Goal: Task Accomplishment & Management: Complete application form

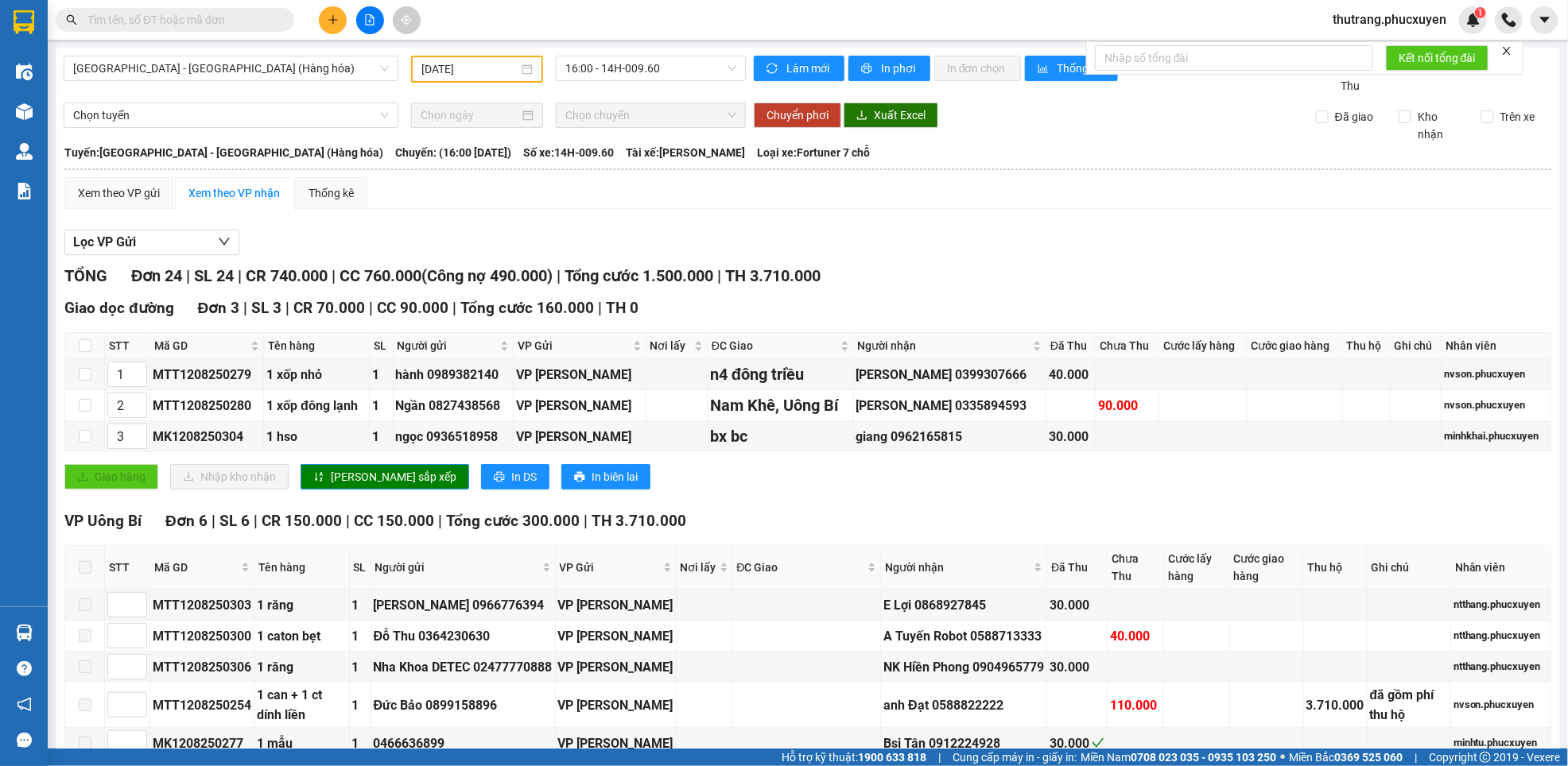
click at [332, 20] on icon "plus" at bounding box center [332, 19] width 9 height 1
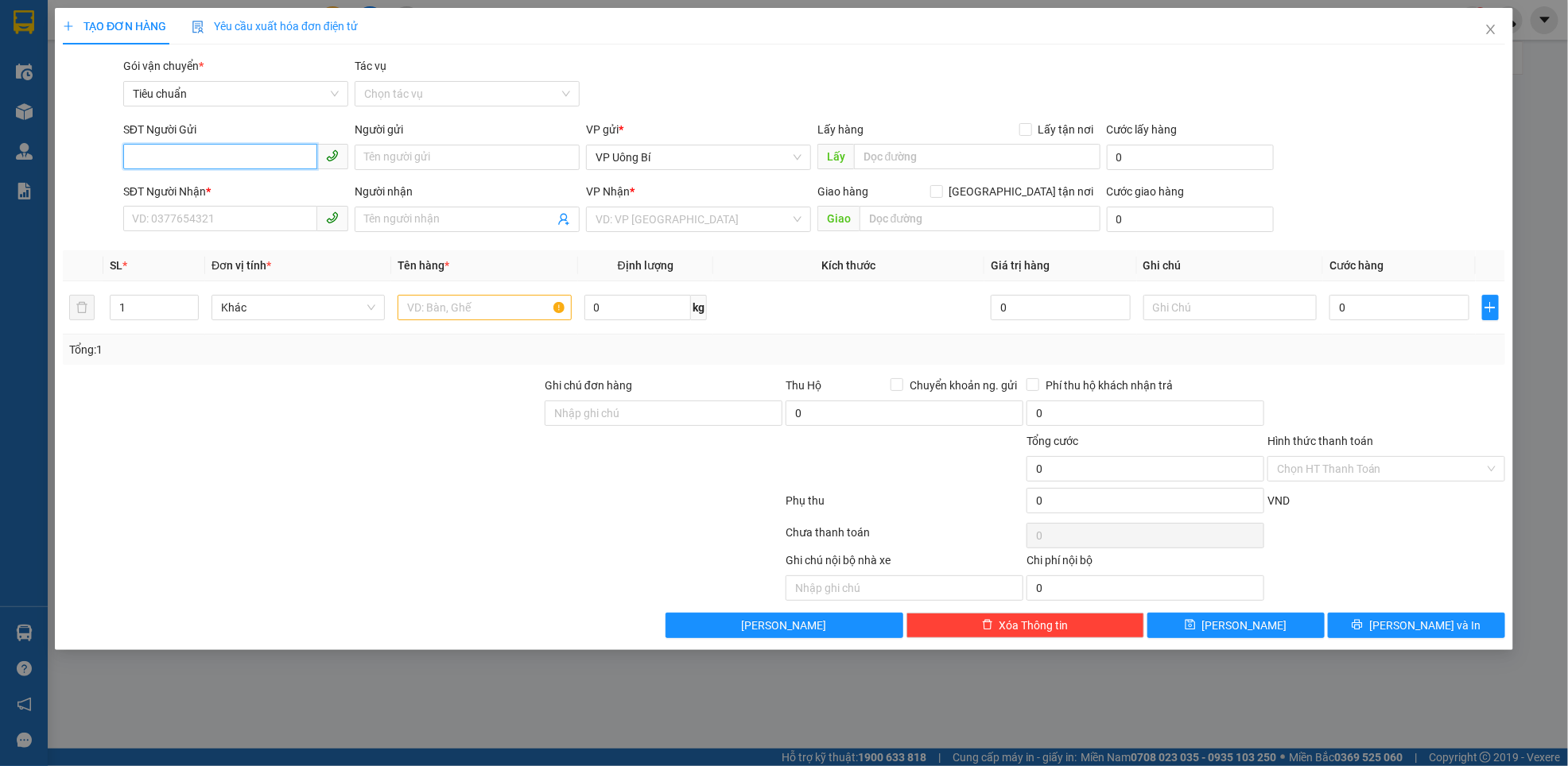
paste input "0989451867"
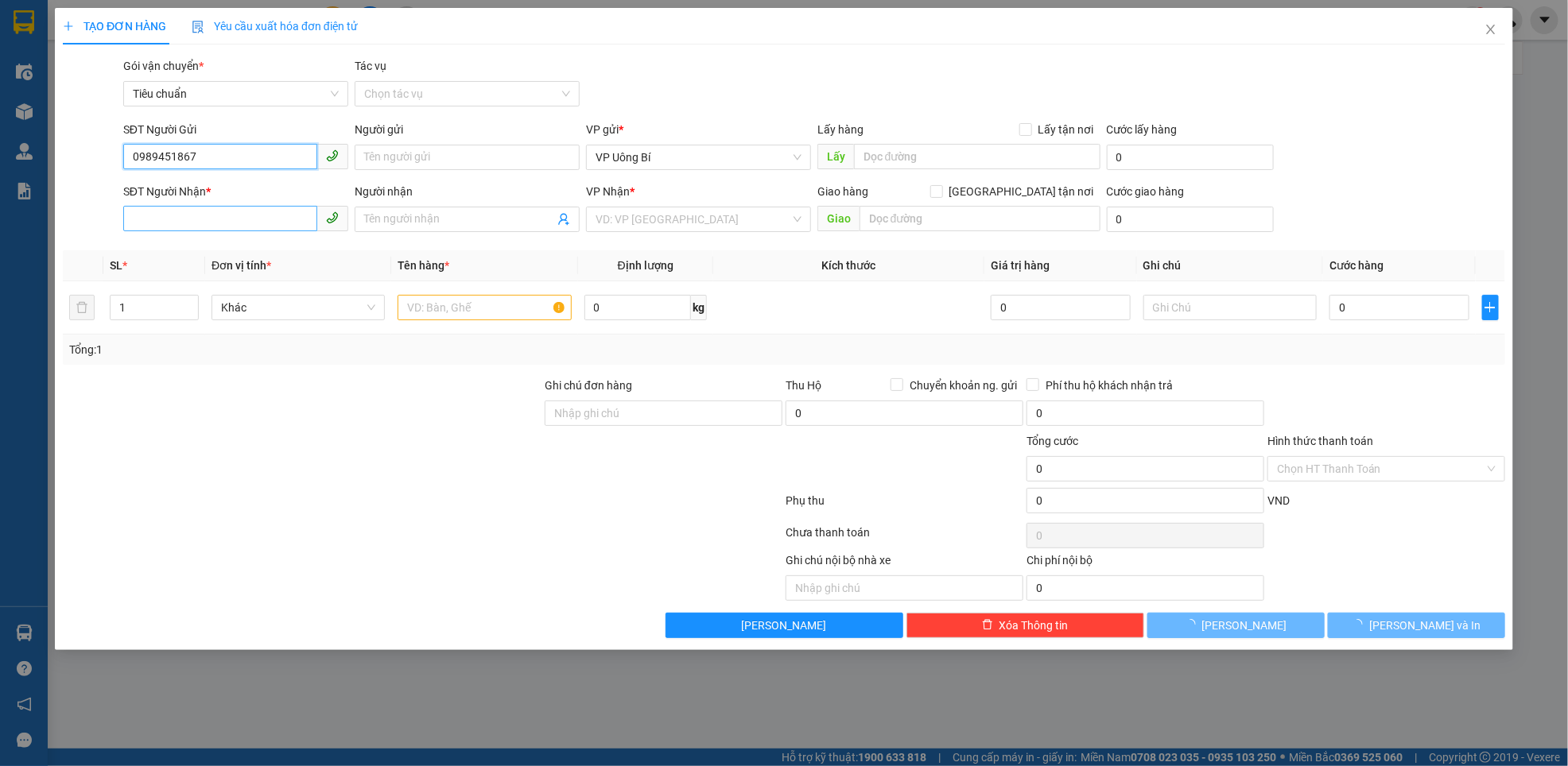
type input "0989451867"
click at [196, 223] on input "SĐT Người Nhận *" at bounding box center [220, 219] width 194 height 26
paste input "0989451867"
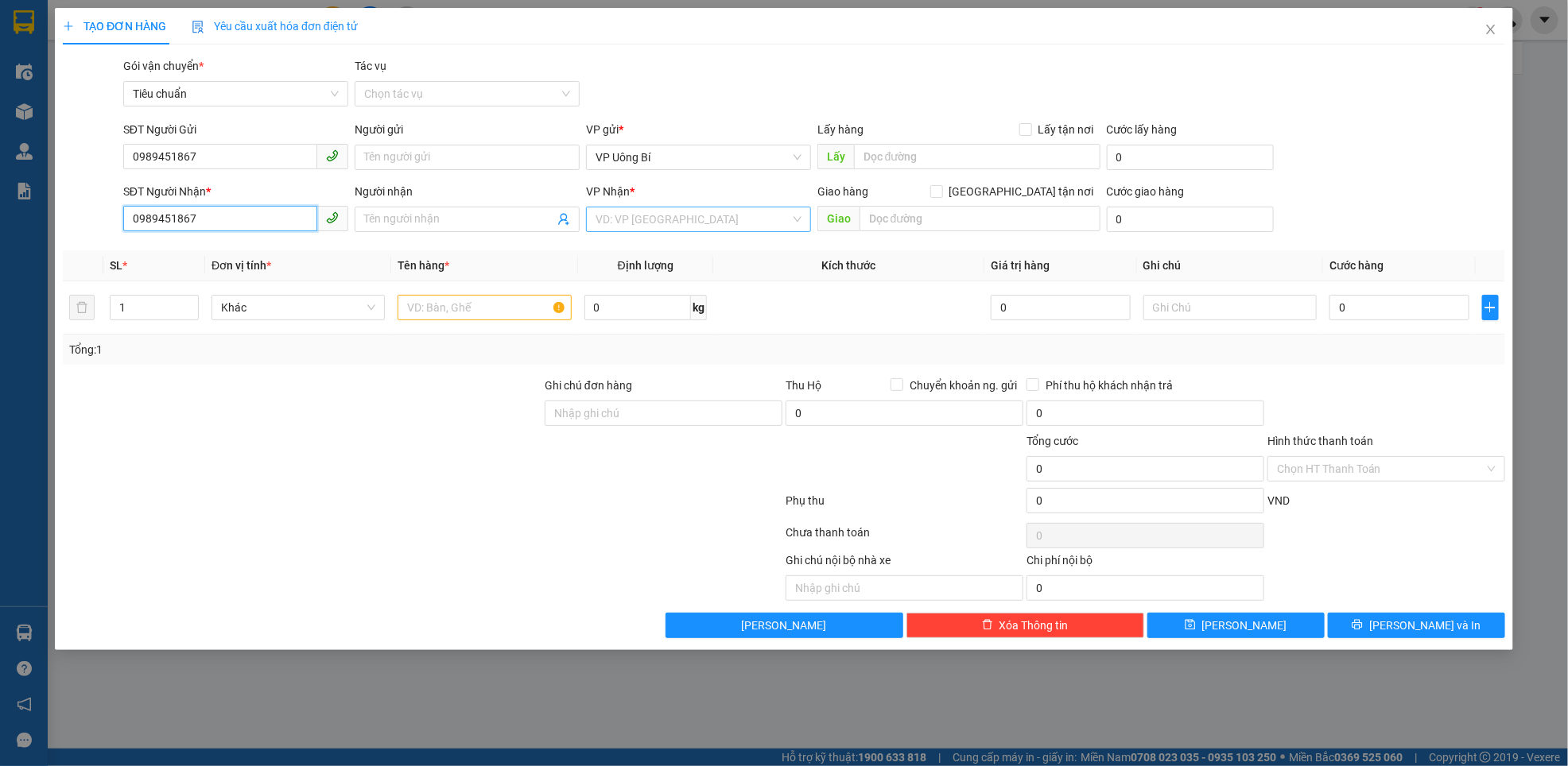
type input "0989451867"
click at [645, 221] on input "search" at bounding box center [693, 220] width 195 height 24
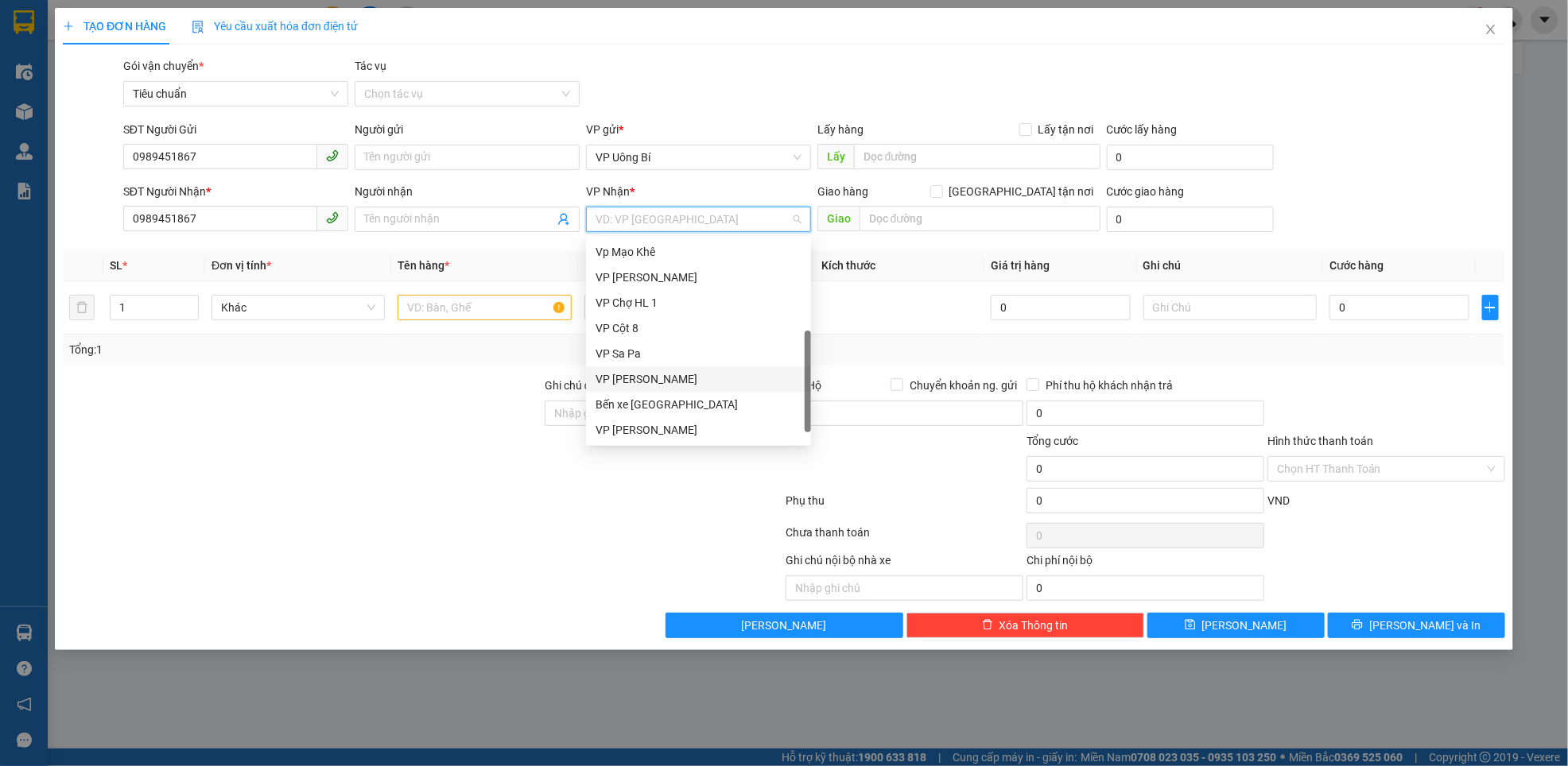
scroll to position [254, 0]
click at [640, 435] on div "VP Dọc đường" at bounding box center [698, 431] width 206 height 18
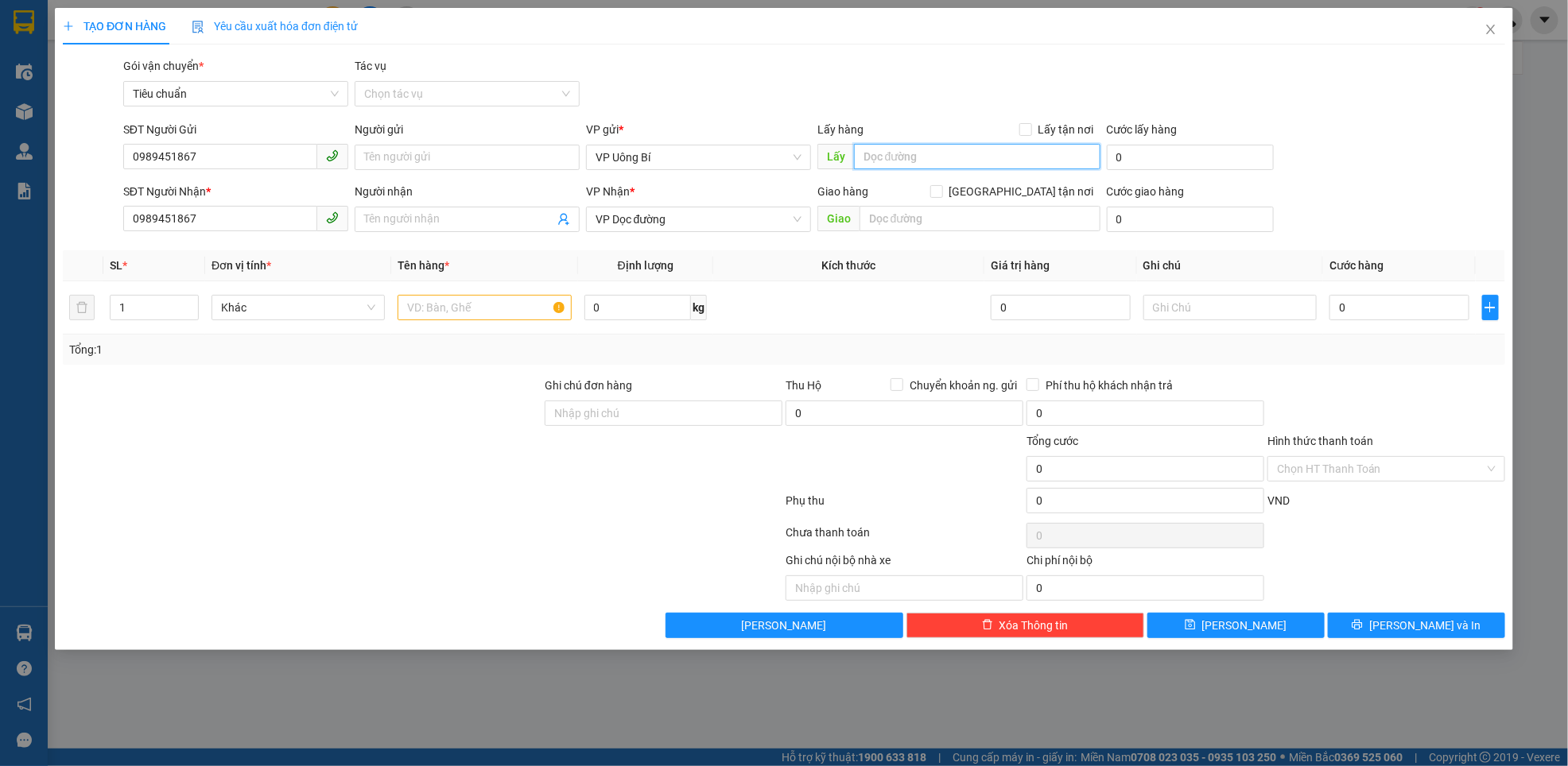
click at [912, 151] on input "text" at bounding box center [977, 157] width 246 height 26
type input "bến xe bãi cháy"
click at [962, 213] on input "text" at bounding box center [980, 219] width 241 height 26
type input "ic 13"
drag, startPoint x: 408, startPoint y: 301, endPoint x: 435, endPoint y: 290, distance: 29.2
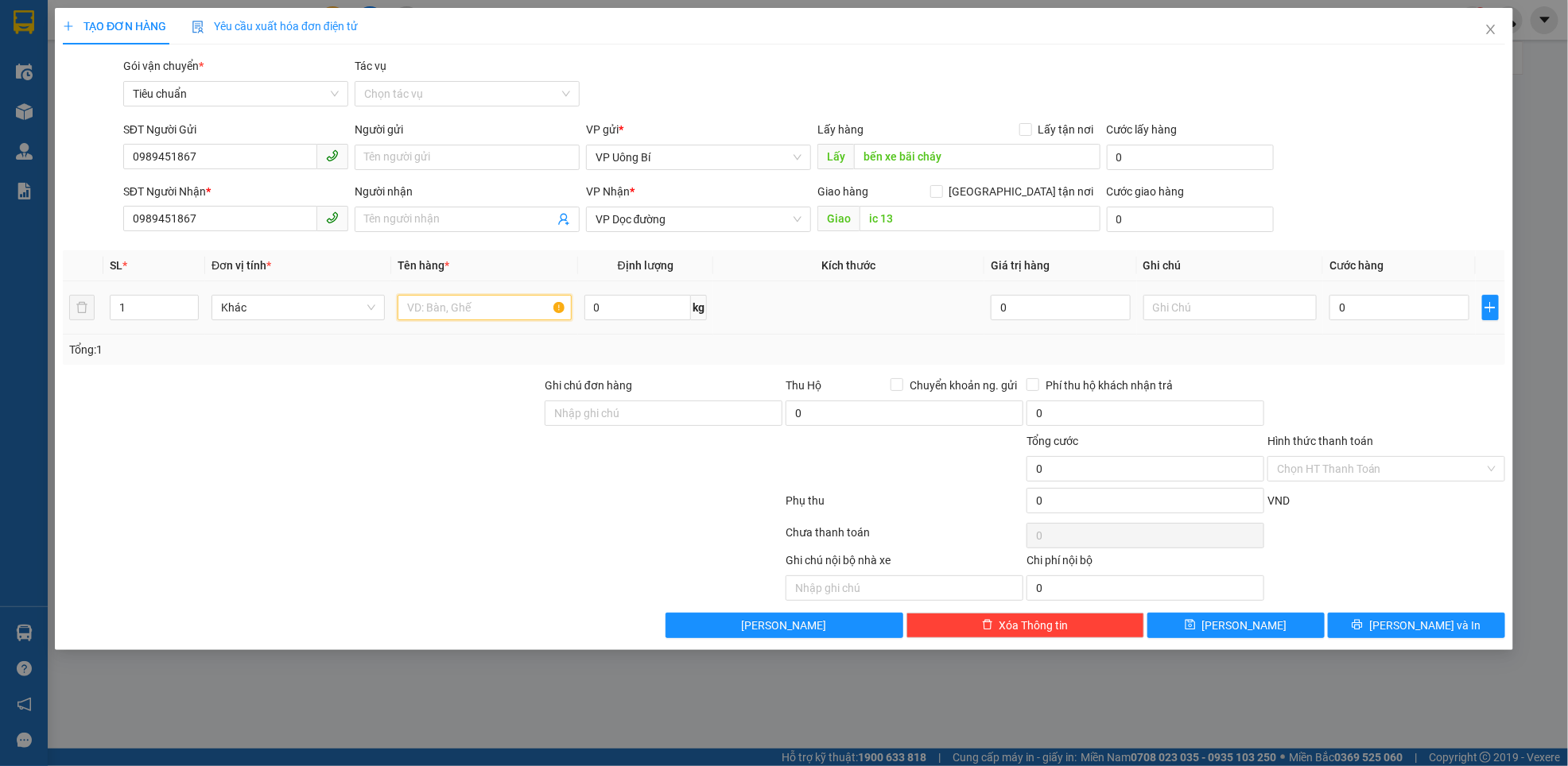
click at [425, 294] on div at bounding box center [485, 307] width 173 height 32
type input "1 xe máy"
click at [1186, 300] on input "text" at bounding box center [1230, 308] width 173 height 26
type input "hàng kèm khách"
click at [1359, 307] on input "0" at bounding box center [1400, 308] width 140 height 26
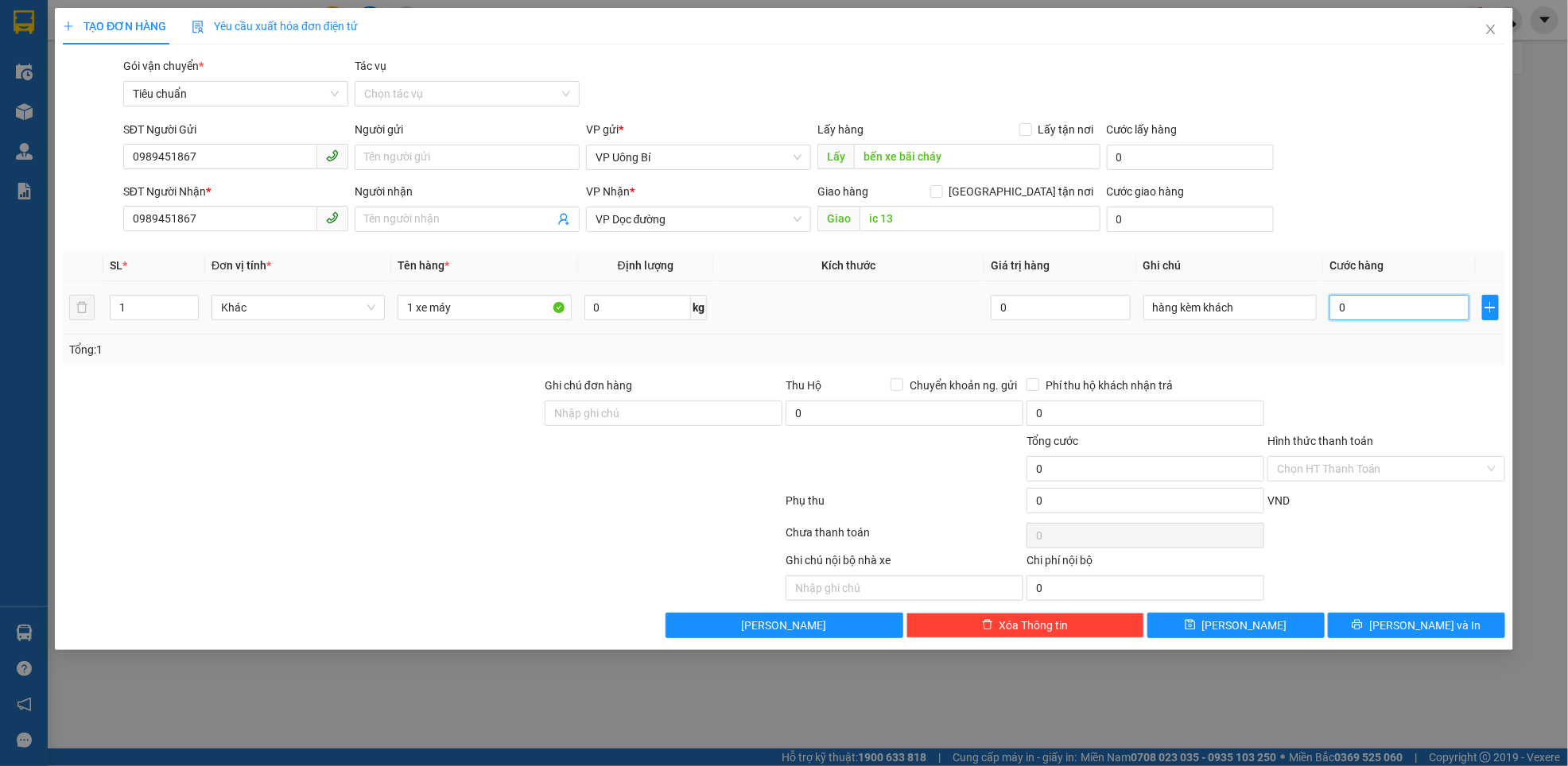
type input "7"
type input "70"
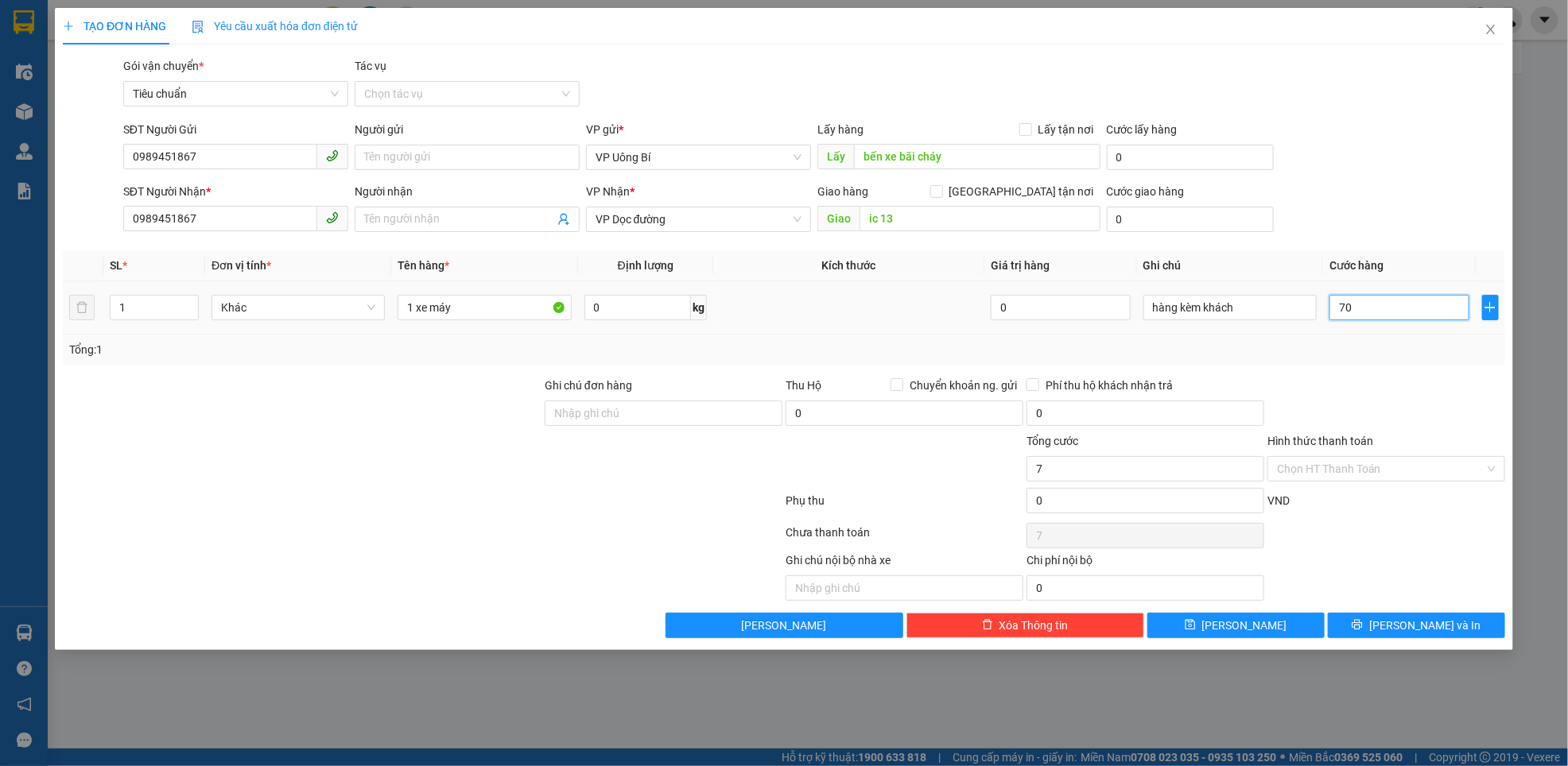
type input "70"
type input "700"
type input "700.000"
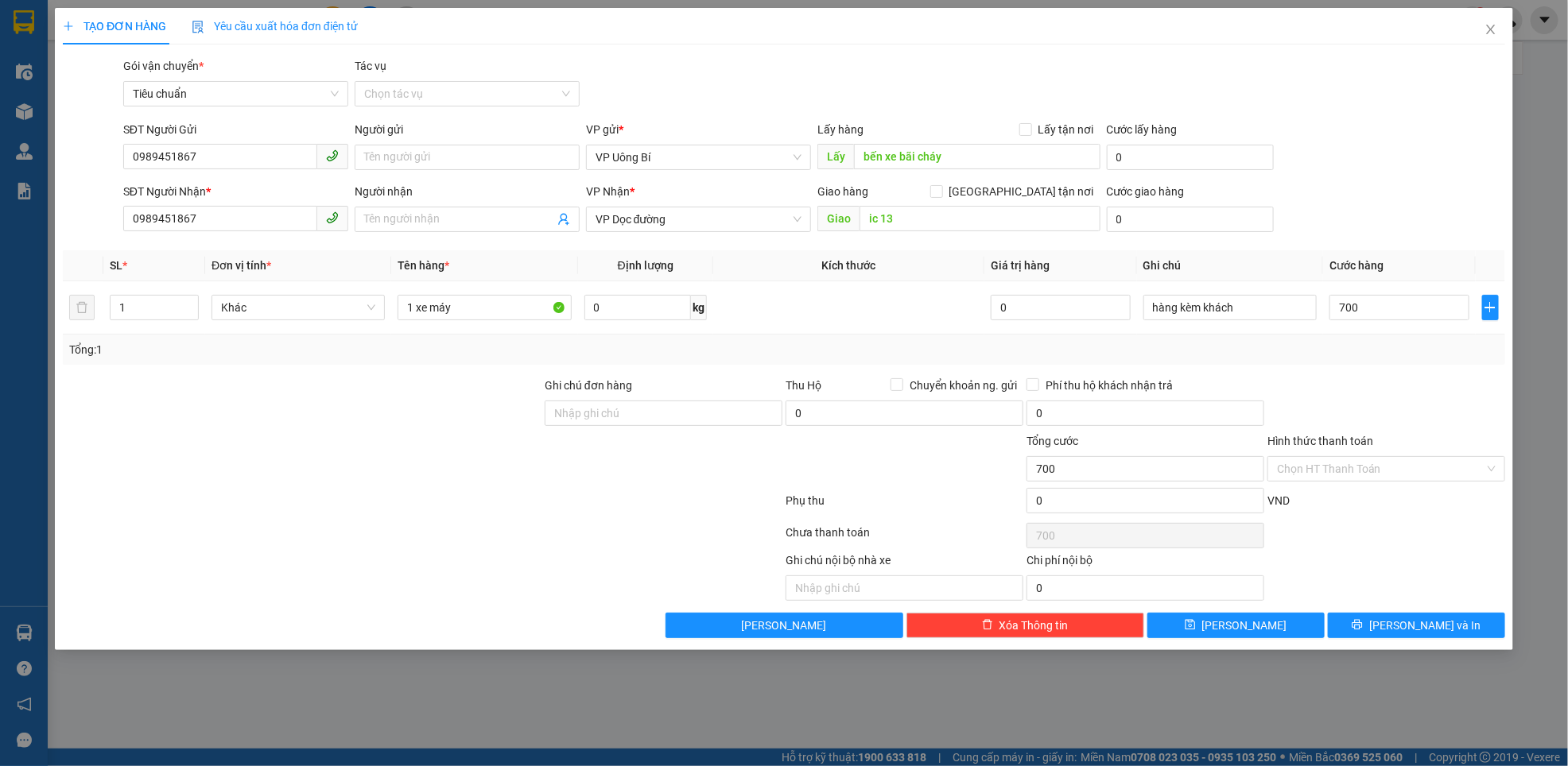
type input "700.000"
click at [1351, 399] on div at bounding box center [1386, 405] width 241 height 56
click at [1238, 623] on span "Lưu" at bounding box center [1245, 625] width 85 height 18
type input "0"
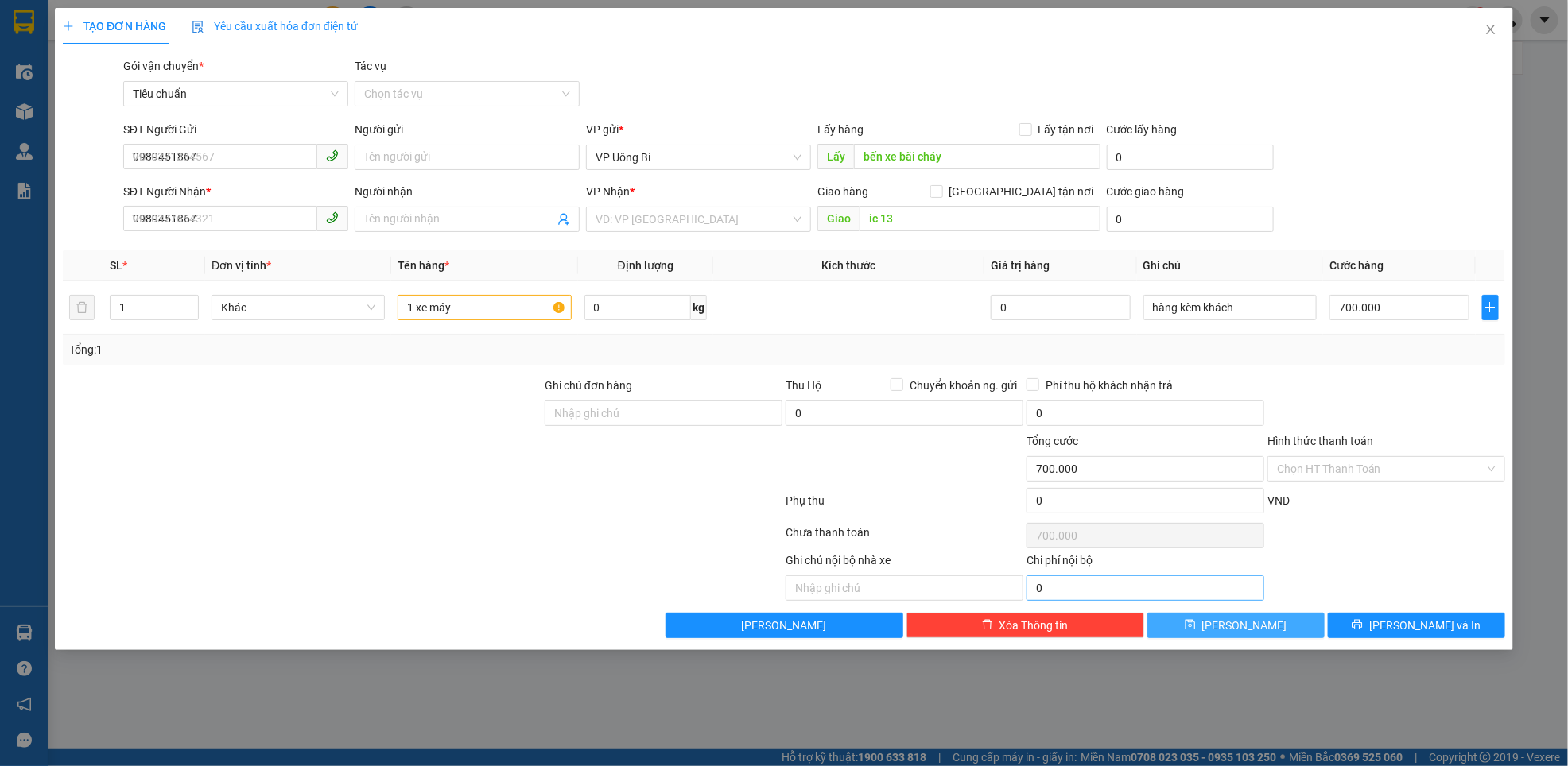
type input "0"
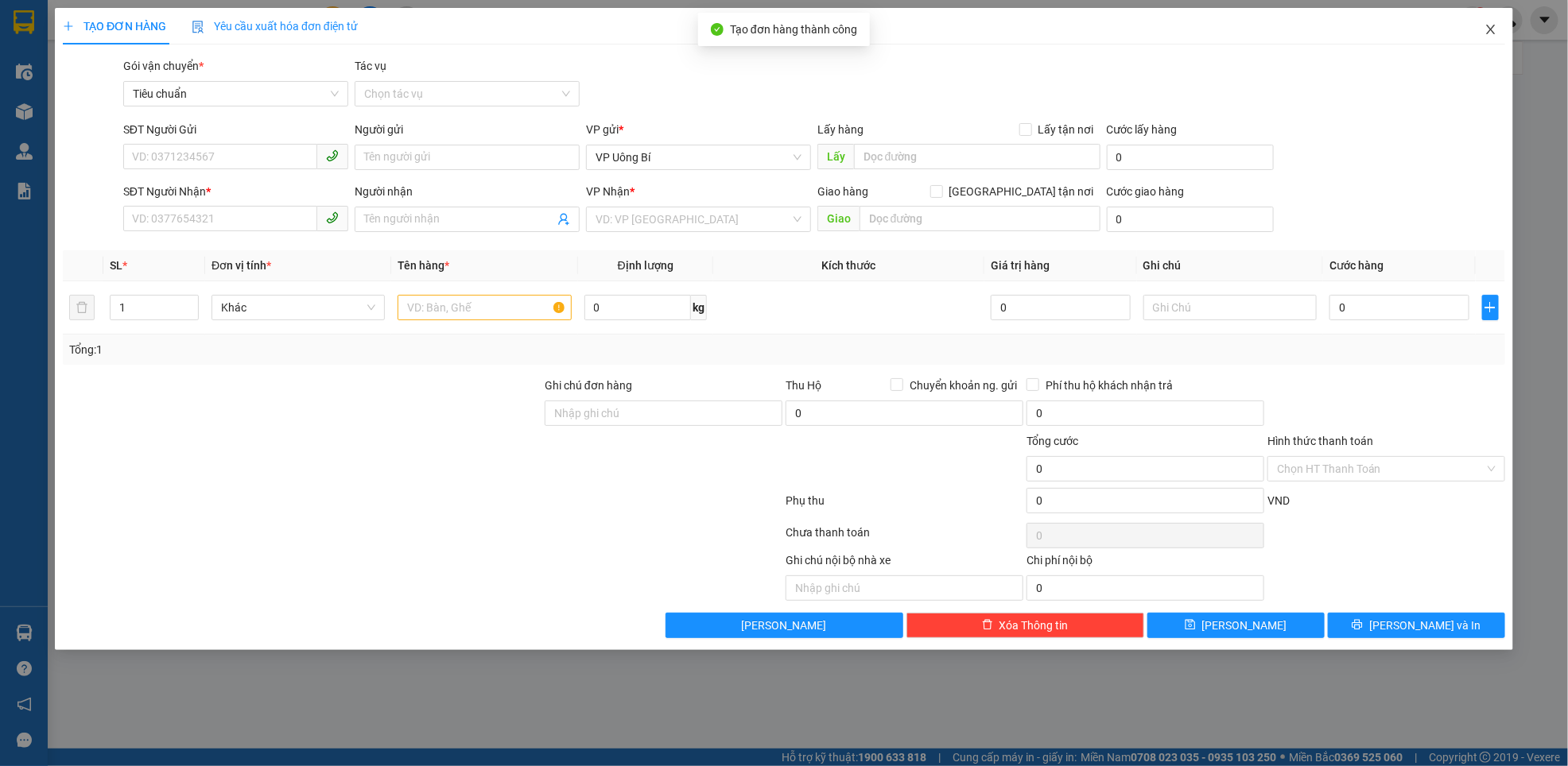
click at [1494, 29] on icon "close" at bounding box center [1490, 29] width 13 height 13
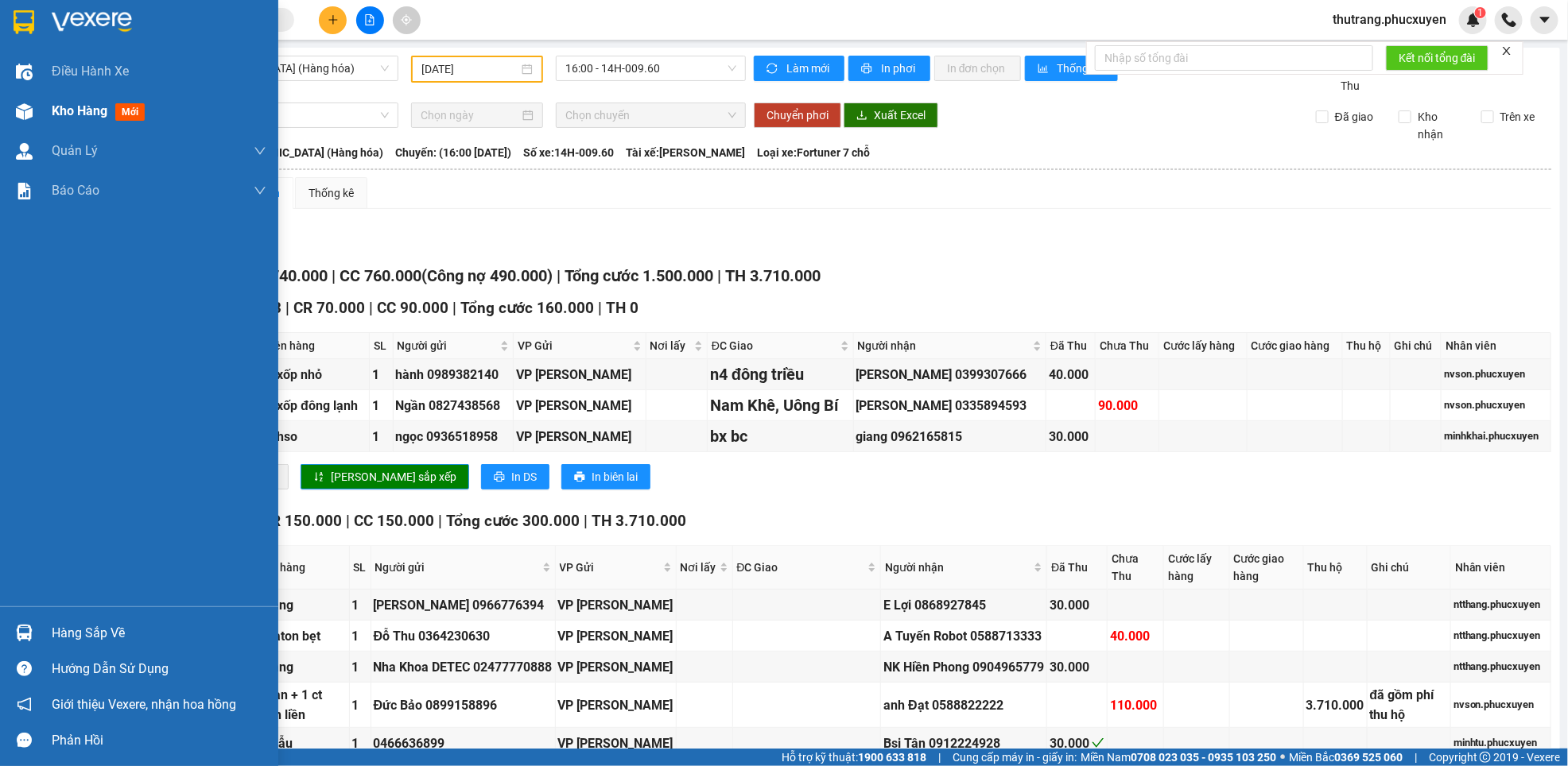
click at [64, 108] on span "Kho hàng" at bounding box center [79, 110] width 56 height 15
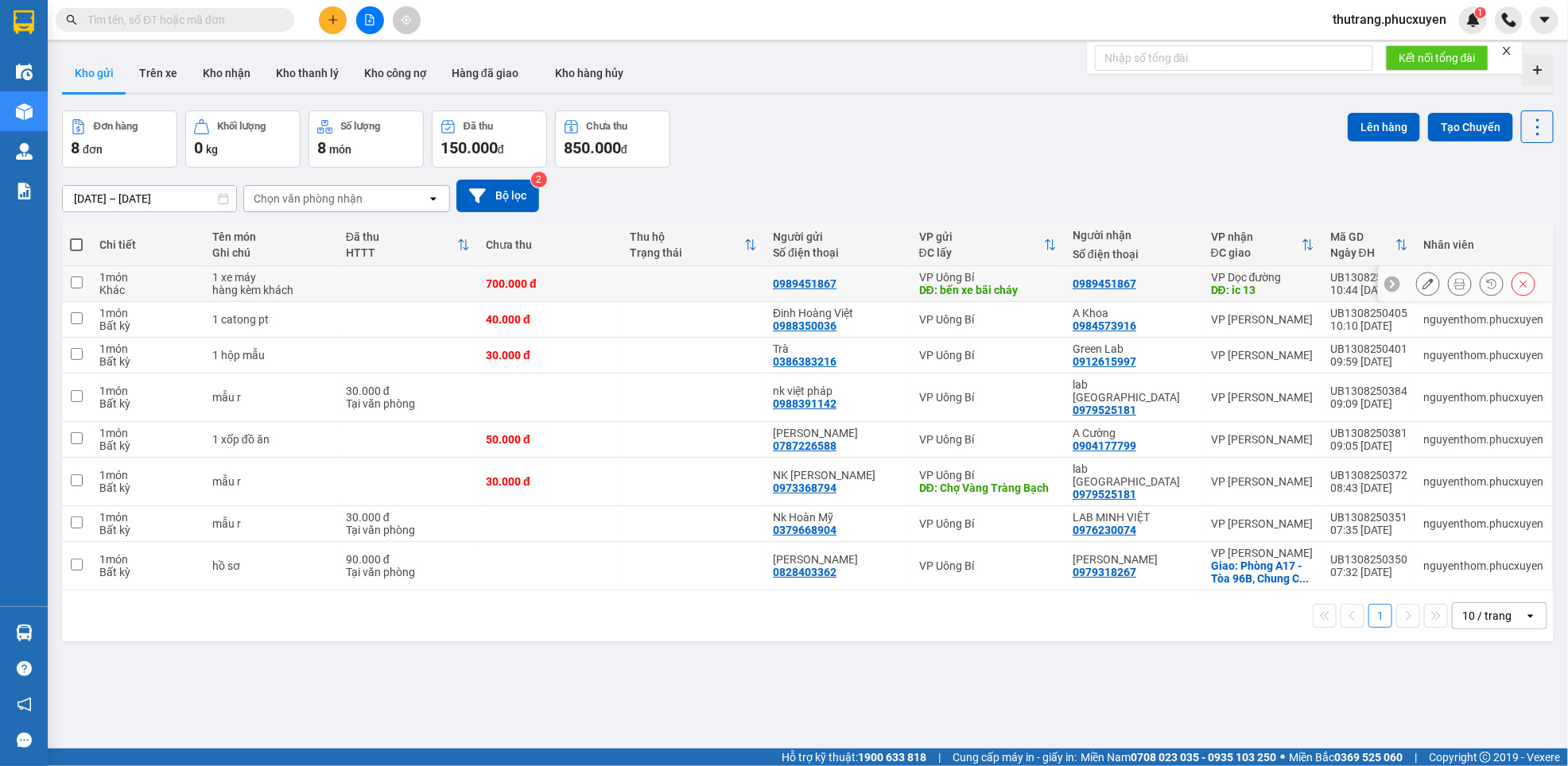
click at [607, 288] on div "700.000 đ" at bounding box center [550, 284] width 128 height 13
checkbox input "true"
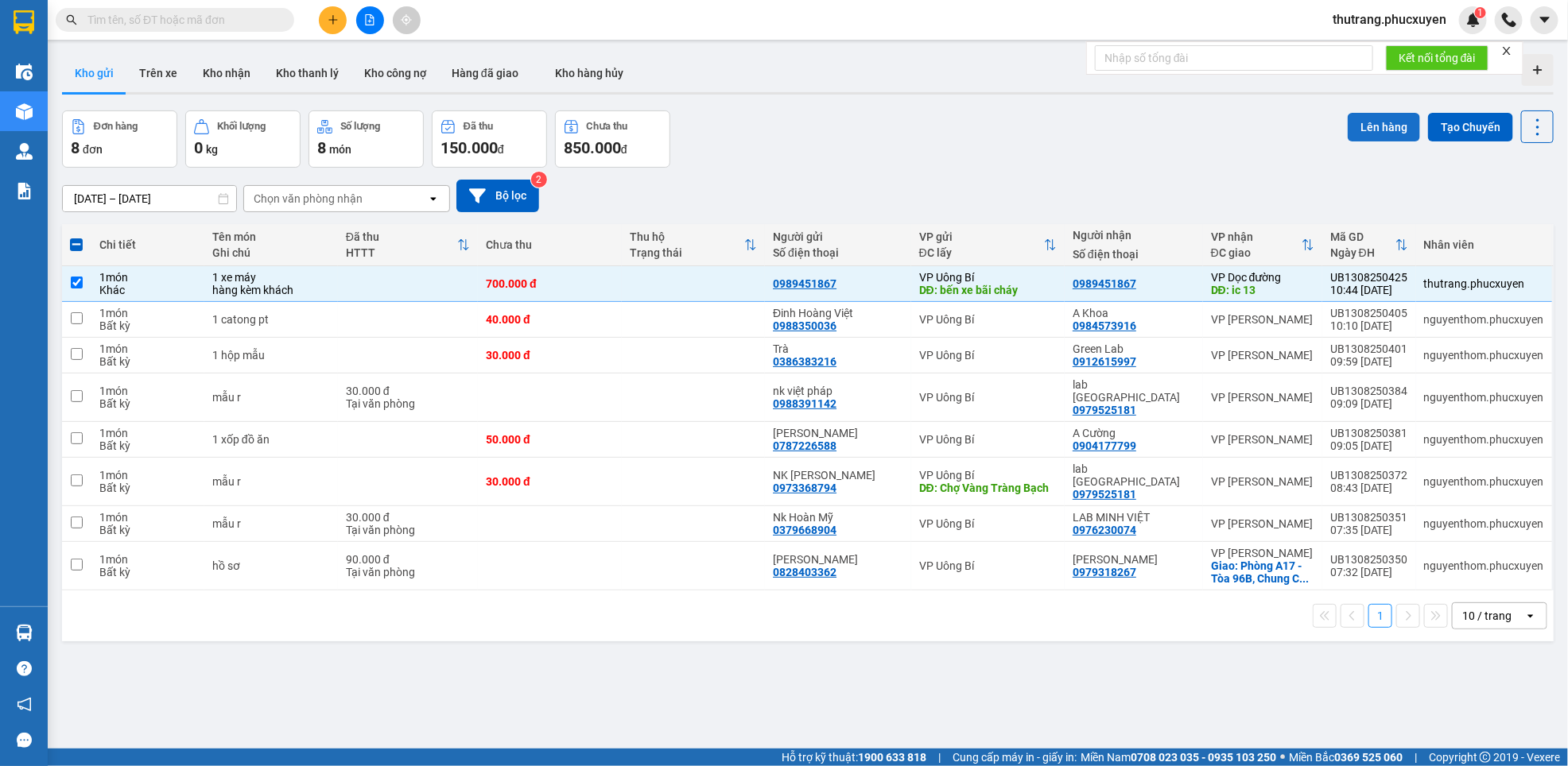
click at [1360, 125] on button "Lên hàng" at bounding box center [1383, 127] width 72 height 29
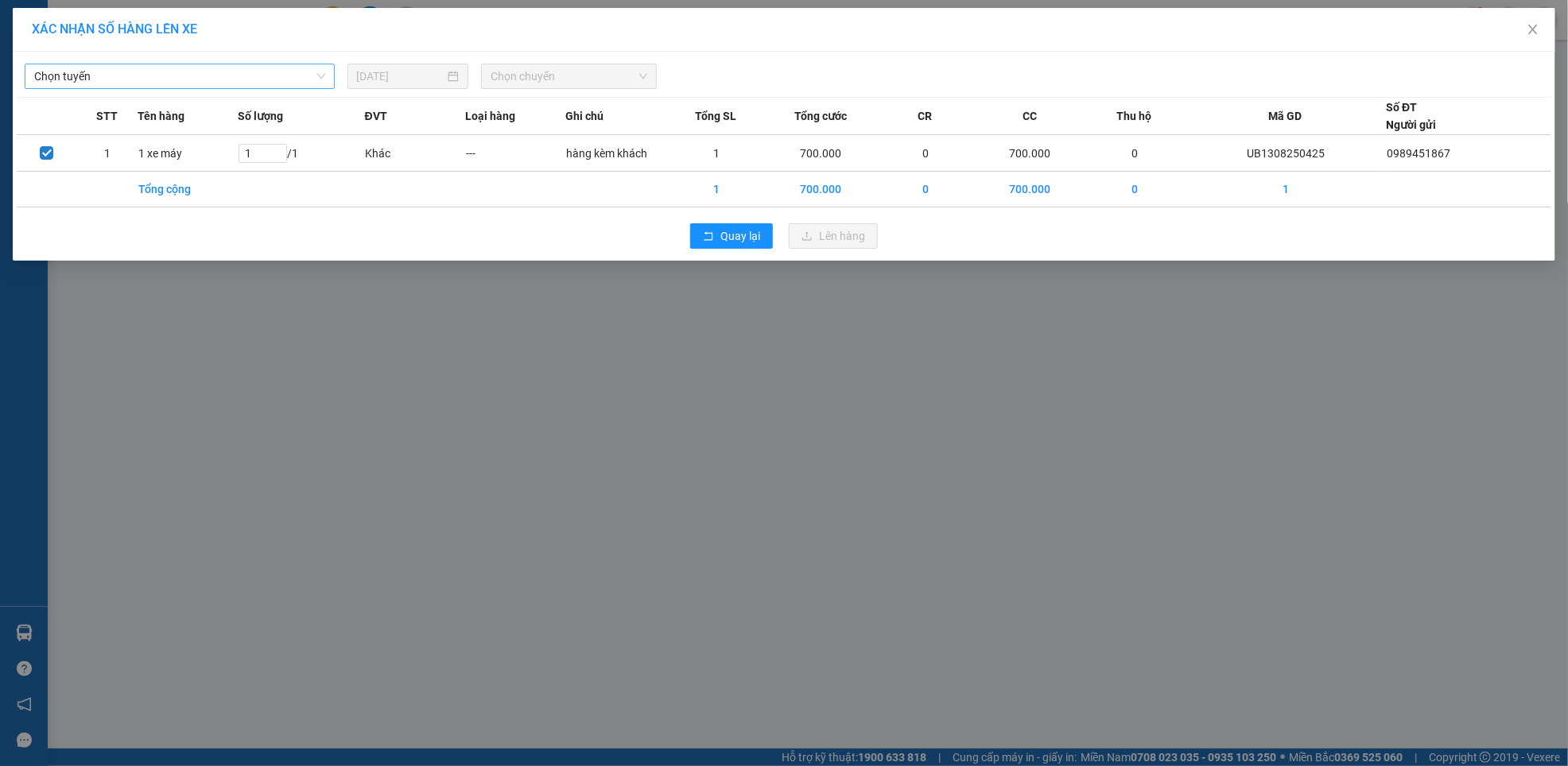
click at [198, 79] on span "Chọn tuyến" at bounding box center [179, 76] width 291 height 24
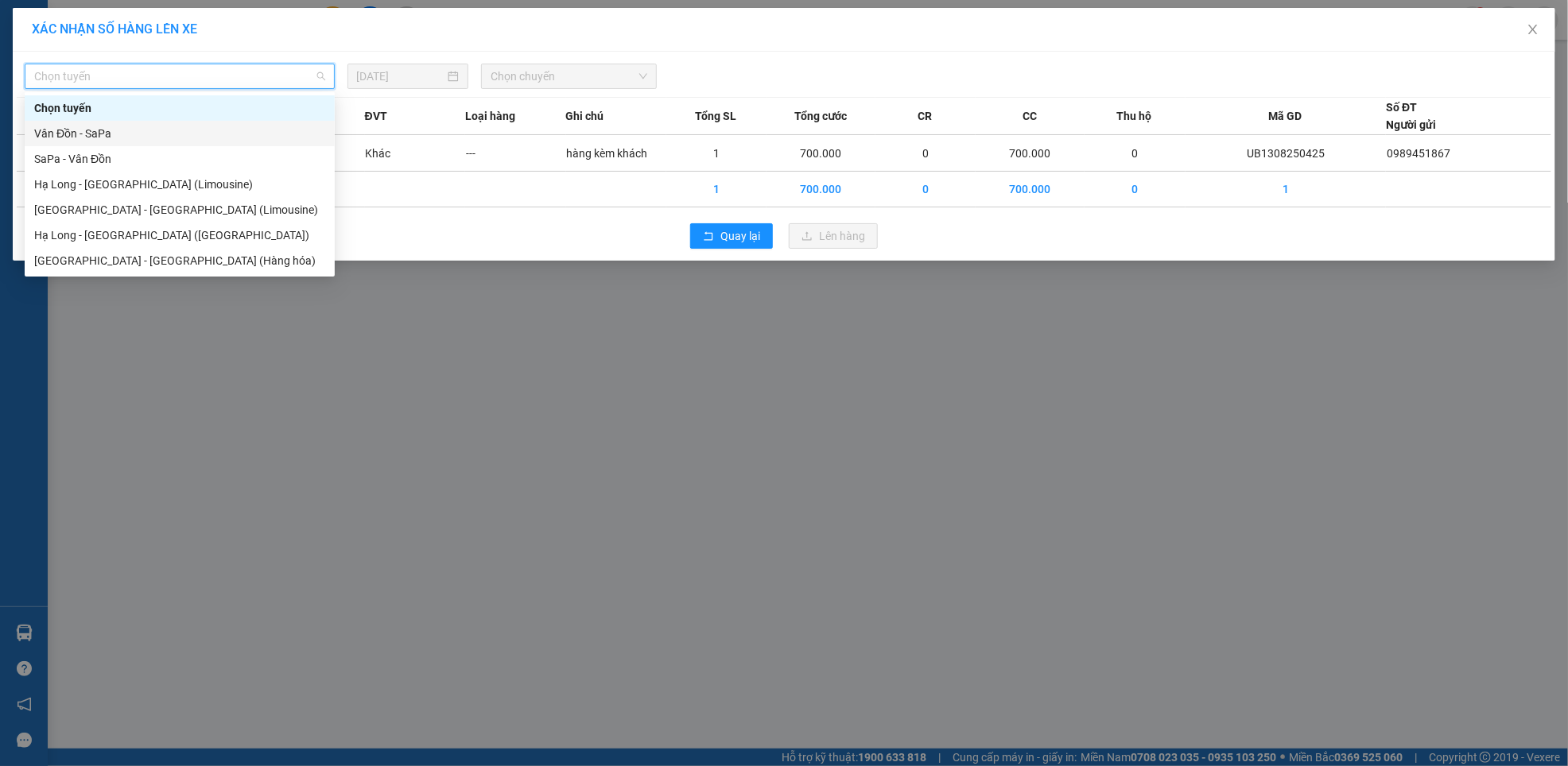
click at [117, 132] on div "Vân Đồn - SaPa" at bounding box center [179, 134] width 291 height 18
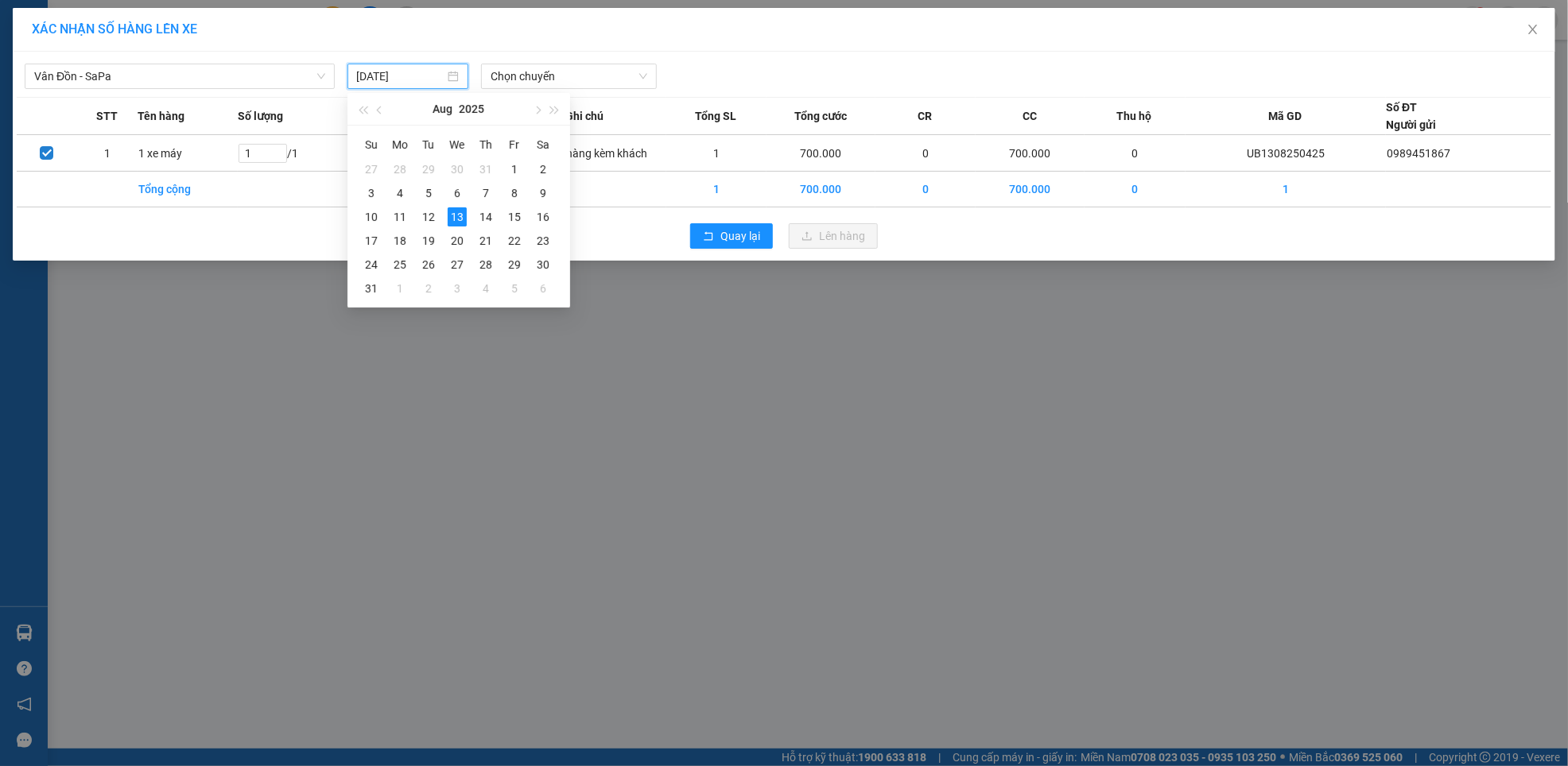
click at [432, 76] on input "[DATE]" at bounding box center [401, 77] width 89 height 18
click at [490, 217] on div "14" at bounding box center [486, 217] width 19 height 19
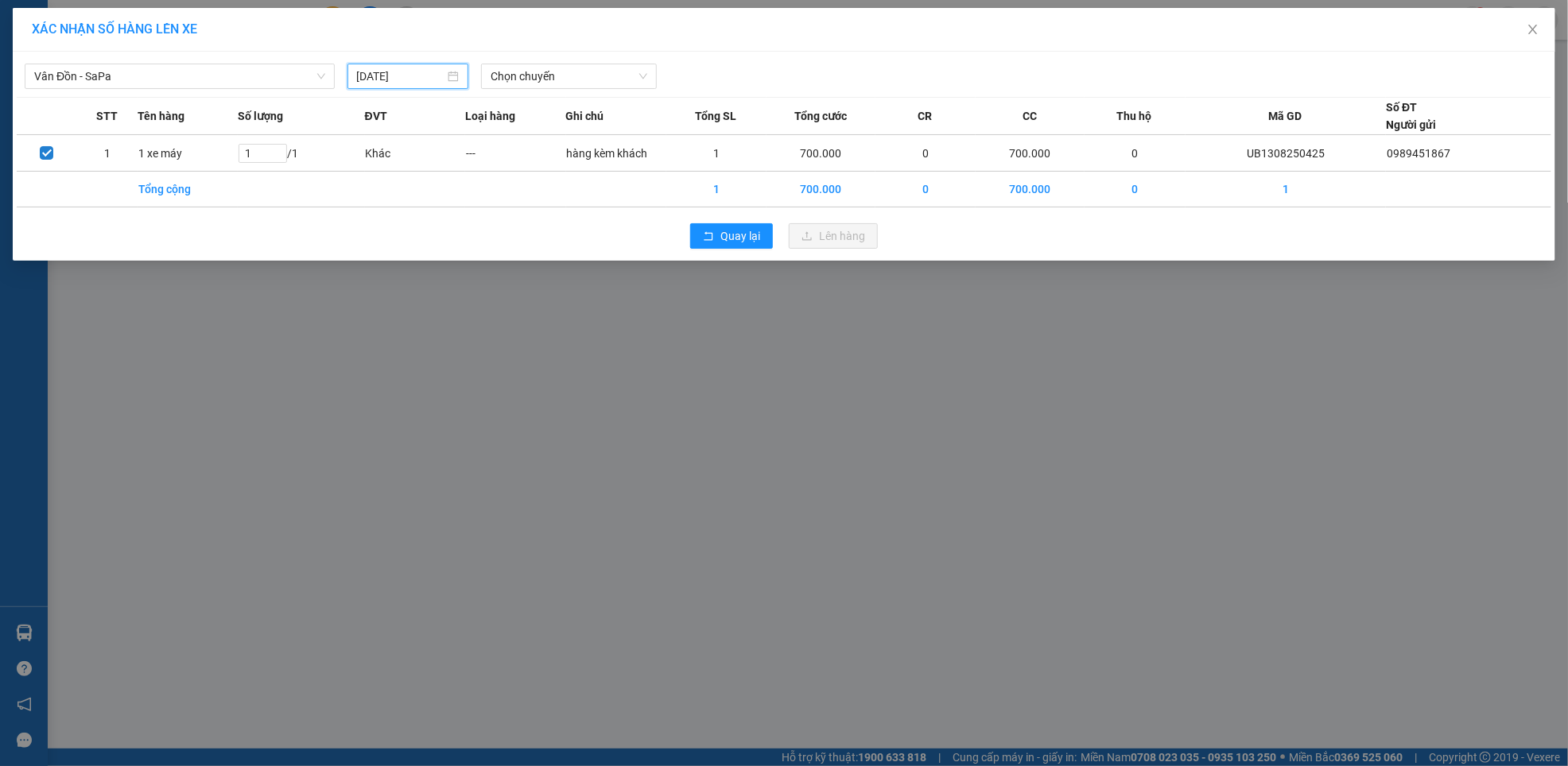
type input "[DATE]"
click at [573, 70] on span "Chọn chuyến" at bounding box center [568, 76] width 157 height 24
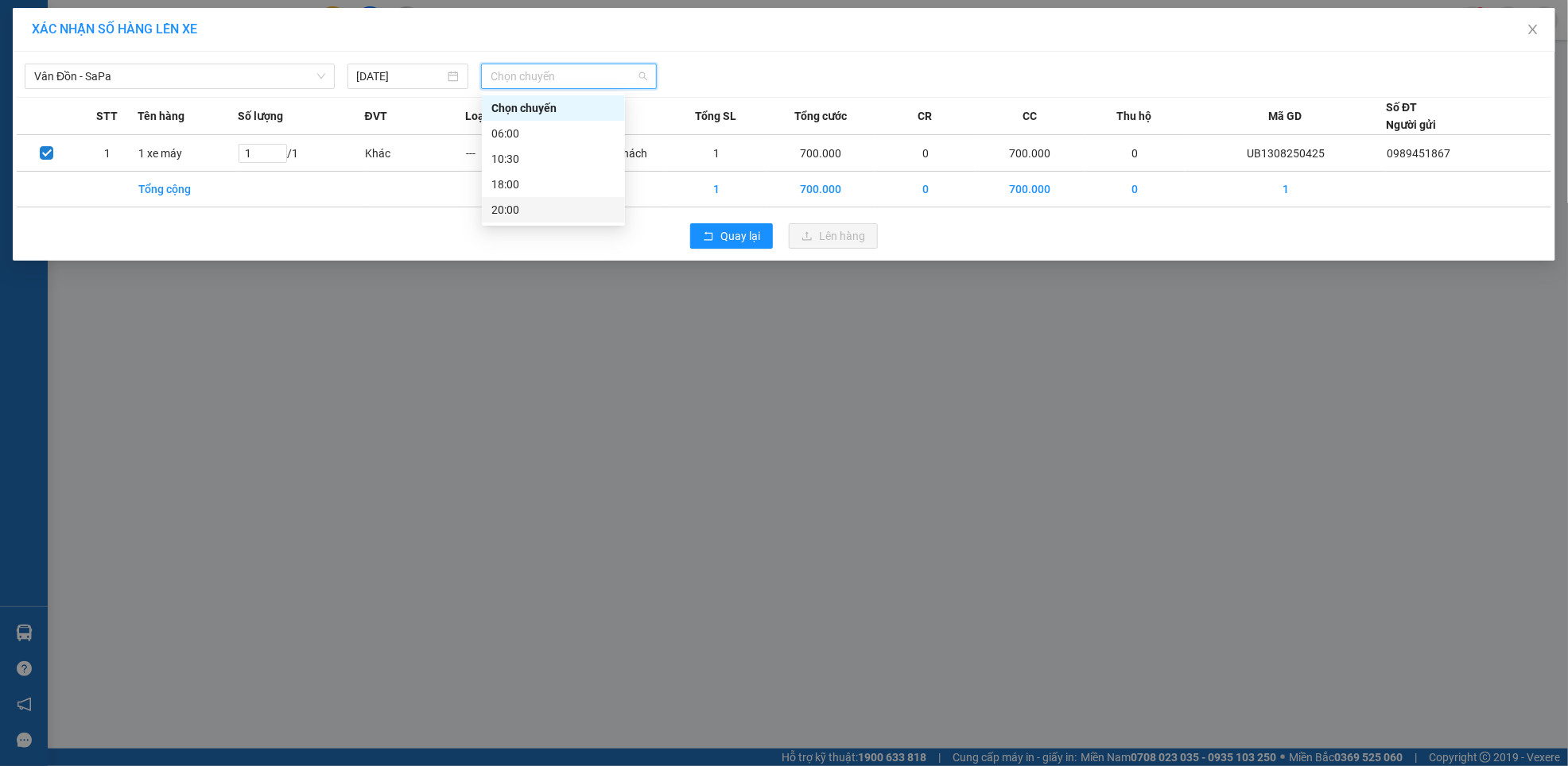
click at [521, 208] on div "20:00" at bounding box center [554, 210] width 124 height 18
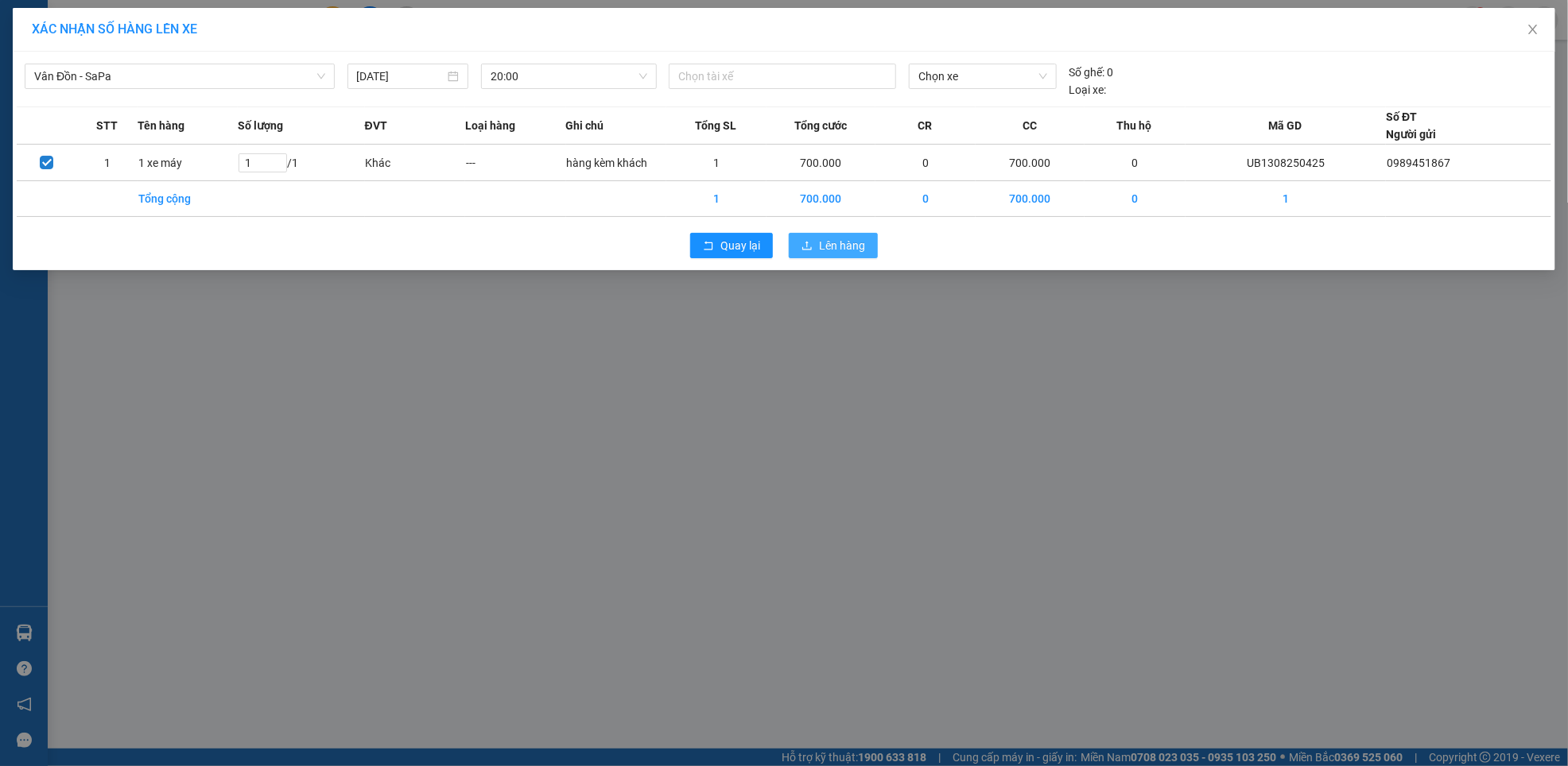
click at [844, 245] on span "Lên hàng" at bounding box center [842, 246] width 46 height 18
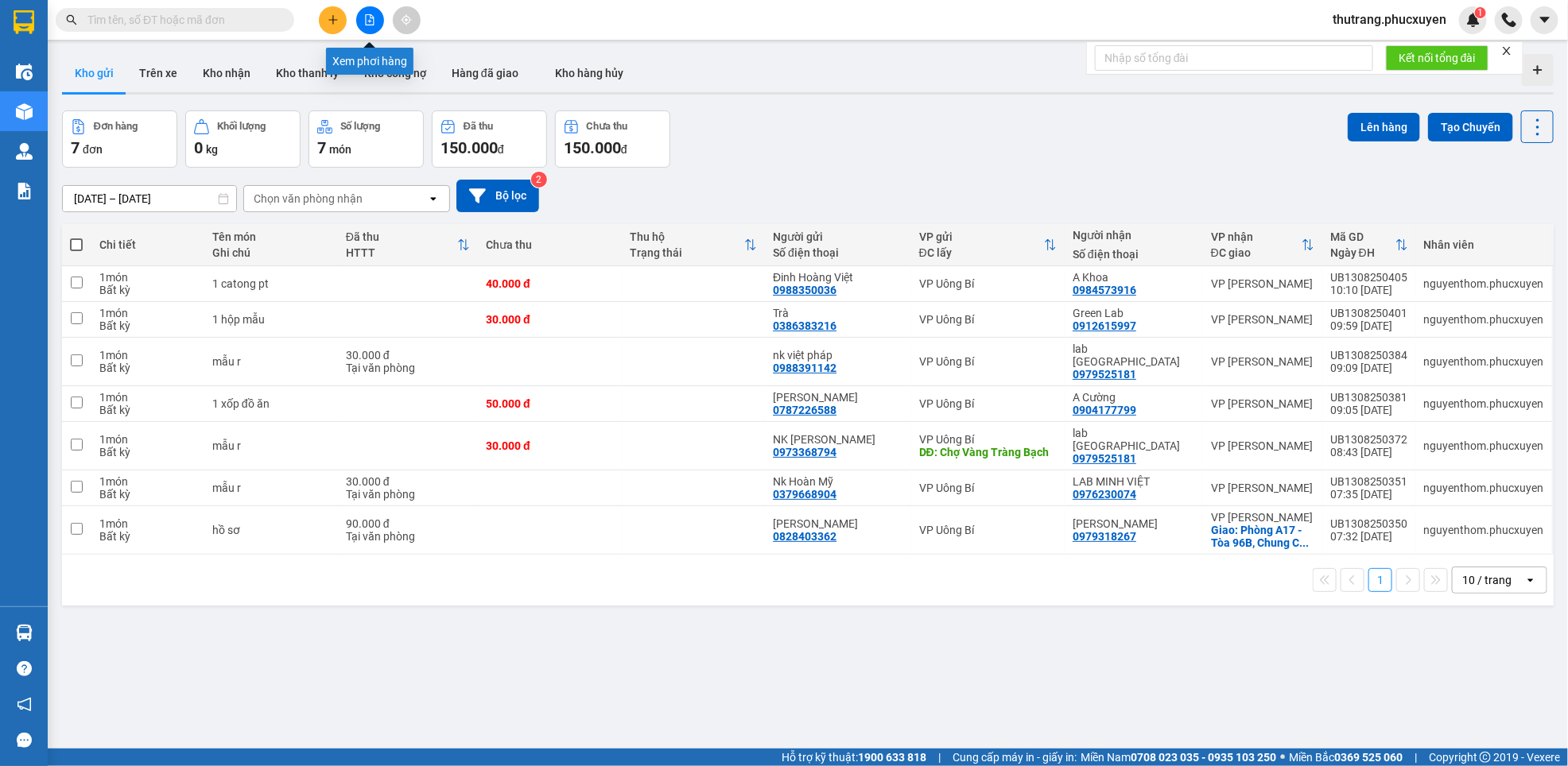
click at [373, 22] on icon "file-add" at bounding box center [369, 20] width 9 height 11
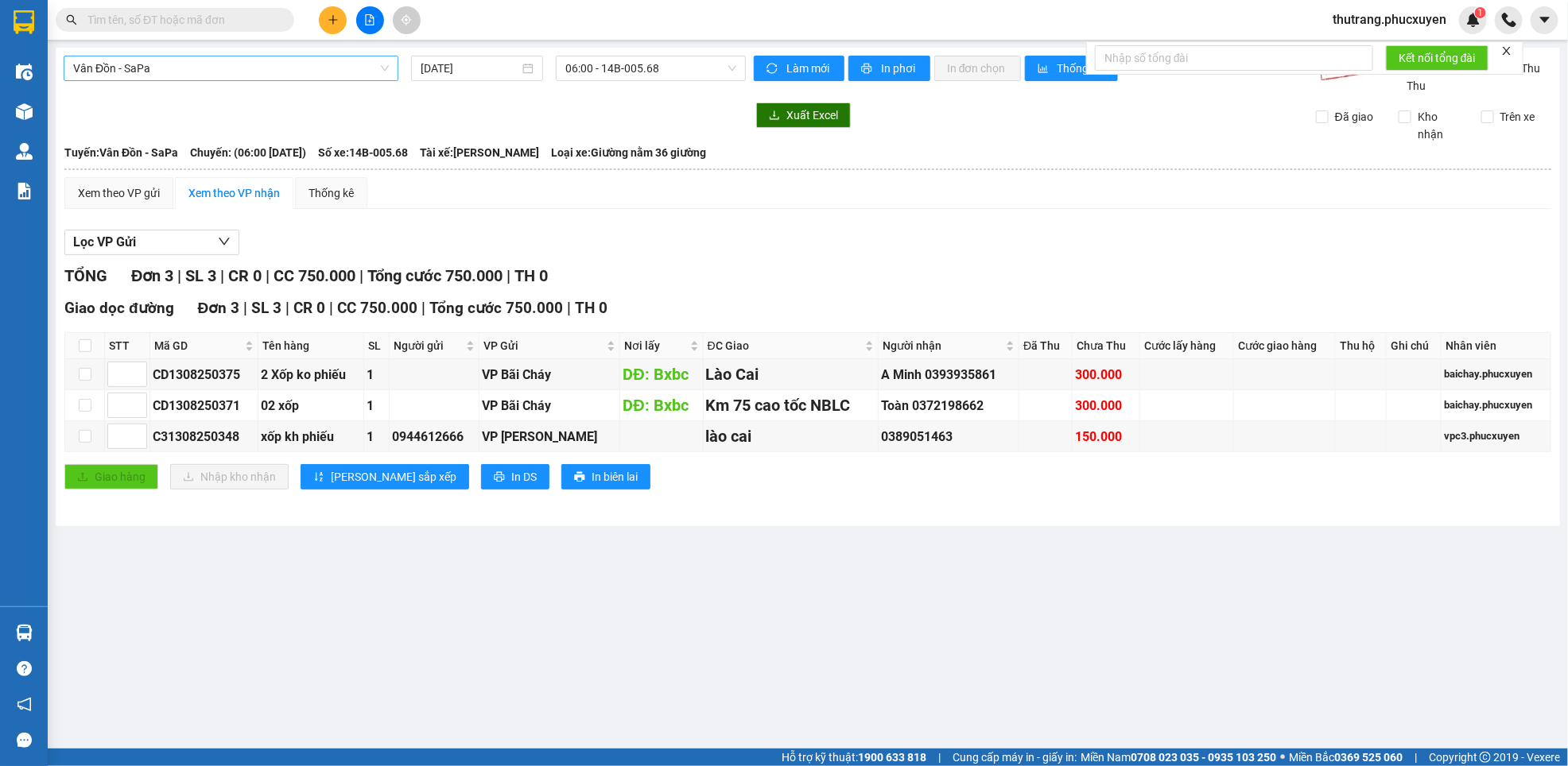
click at [163, 67] on span "Vân Đồn - SaPa" at bounding box center [230, 68] width 315 height 24
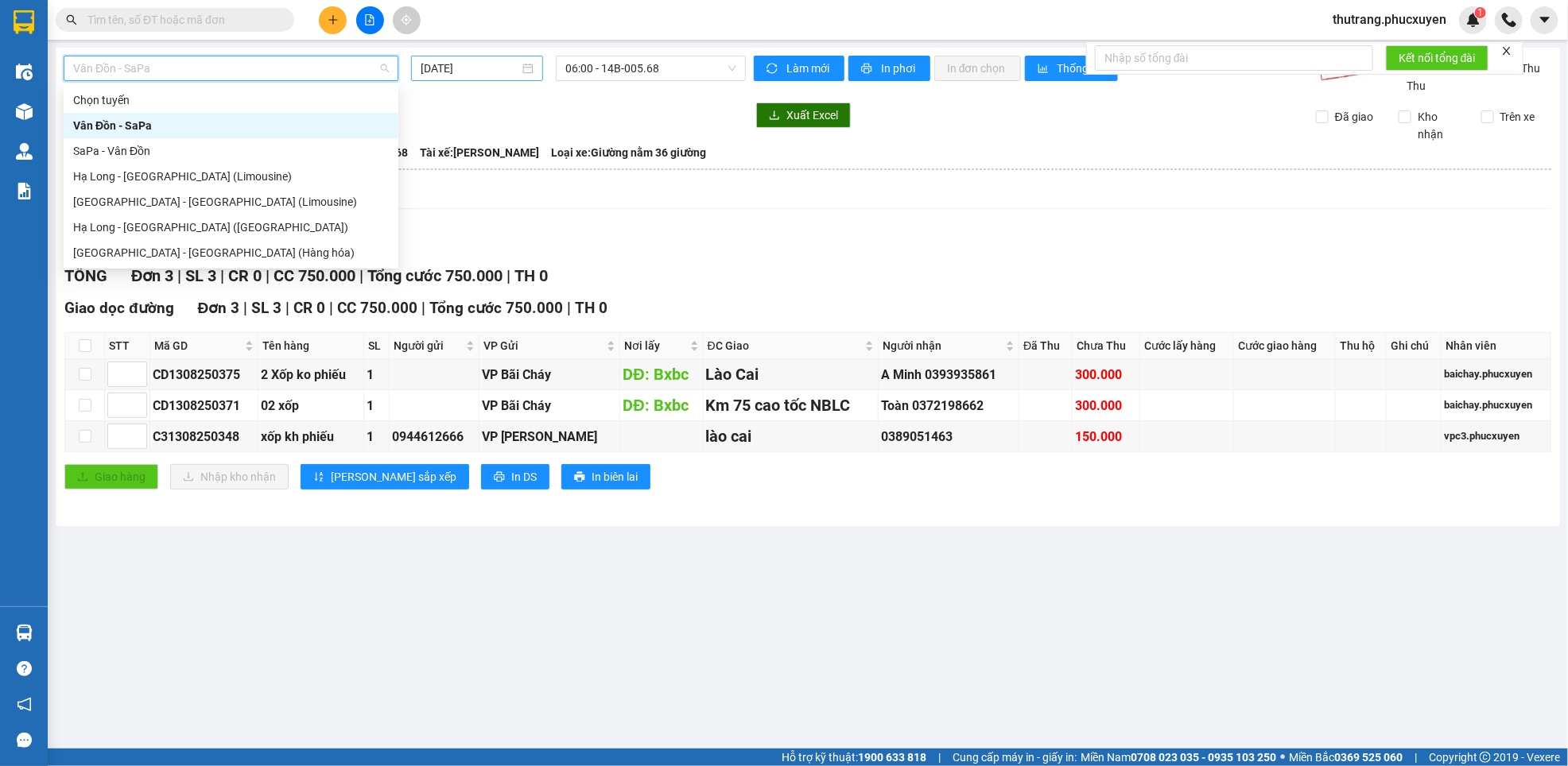
click at [505, 69] on input "[DATE]" at bounding box center [470, 69] width 98 height 18
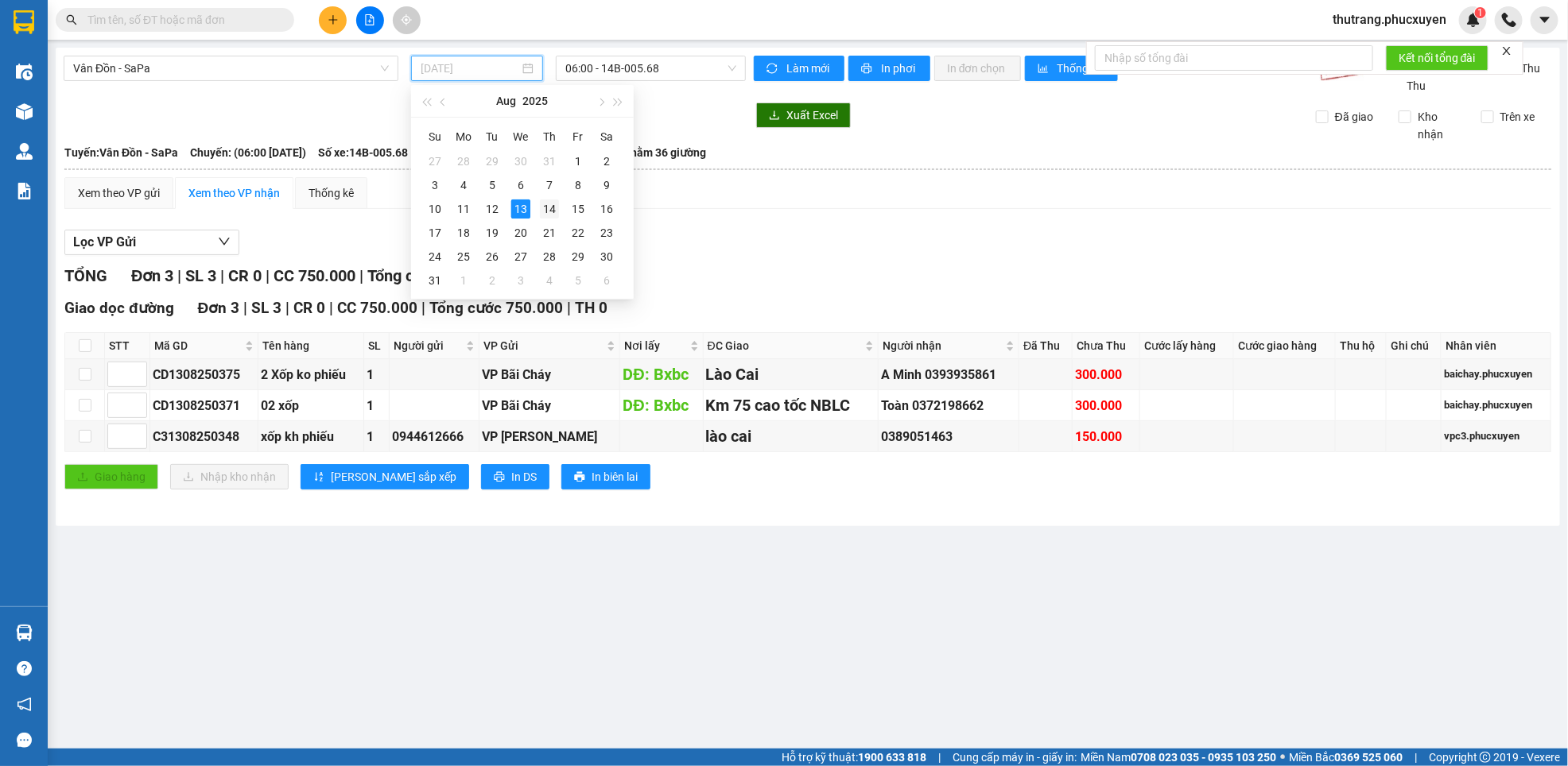
click at [547, 209] on div "14" at bounding box center [549, 209] width 19 height 19
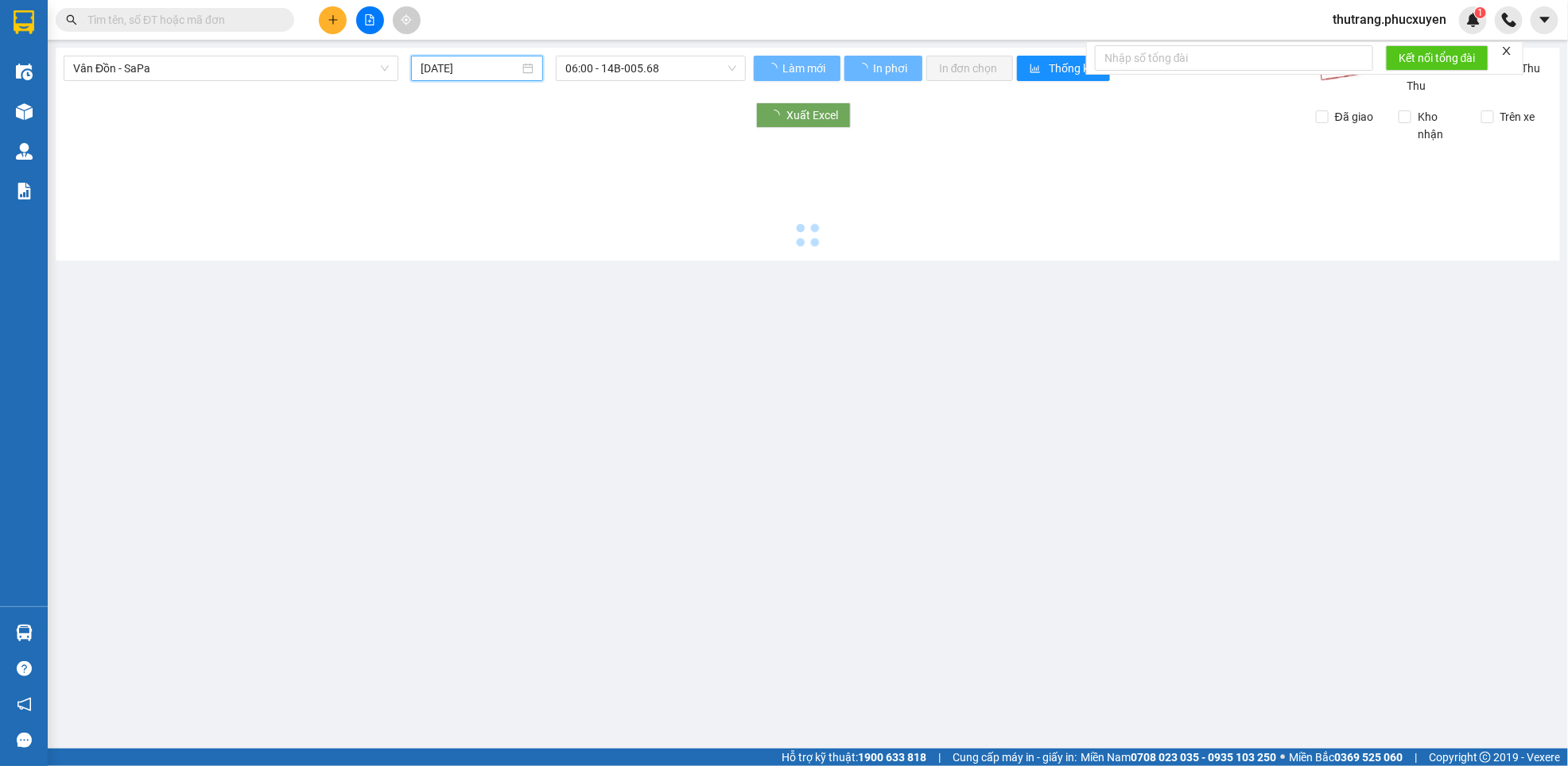
type input "[DATE]"
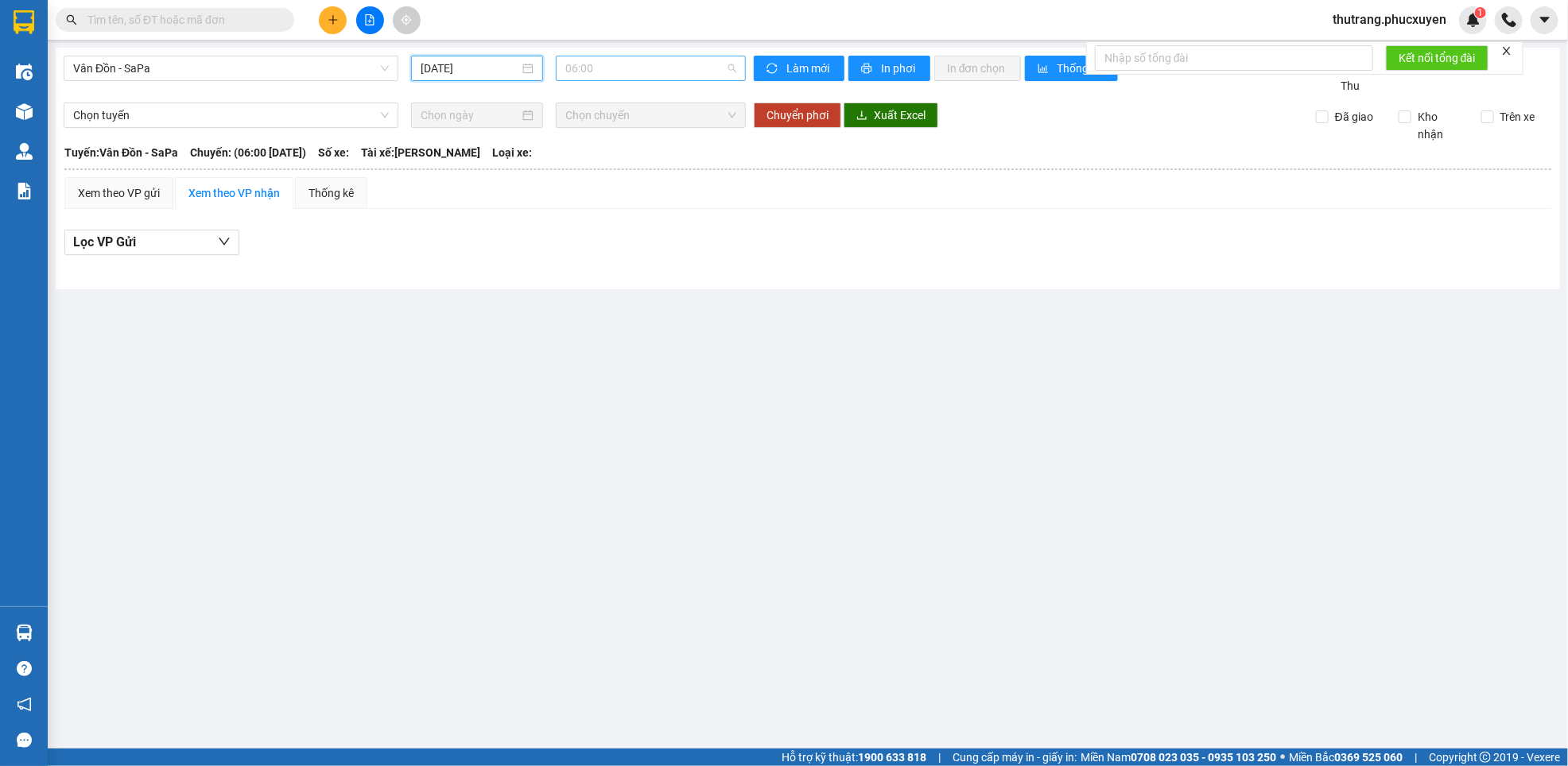
click at [679, 72] on span "06:00" at bounding box center [651, 68] width 171 height 24
click at [597, 198] on div "20:00" at bounding box center [627, 202] width 124 height 18
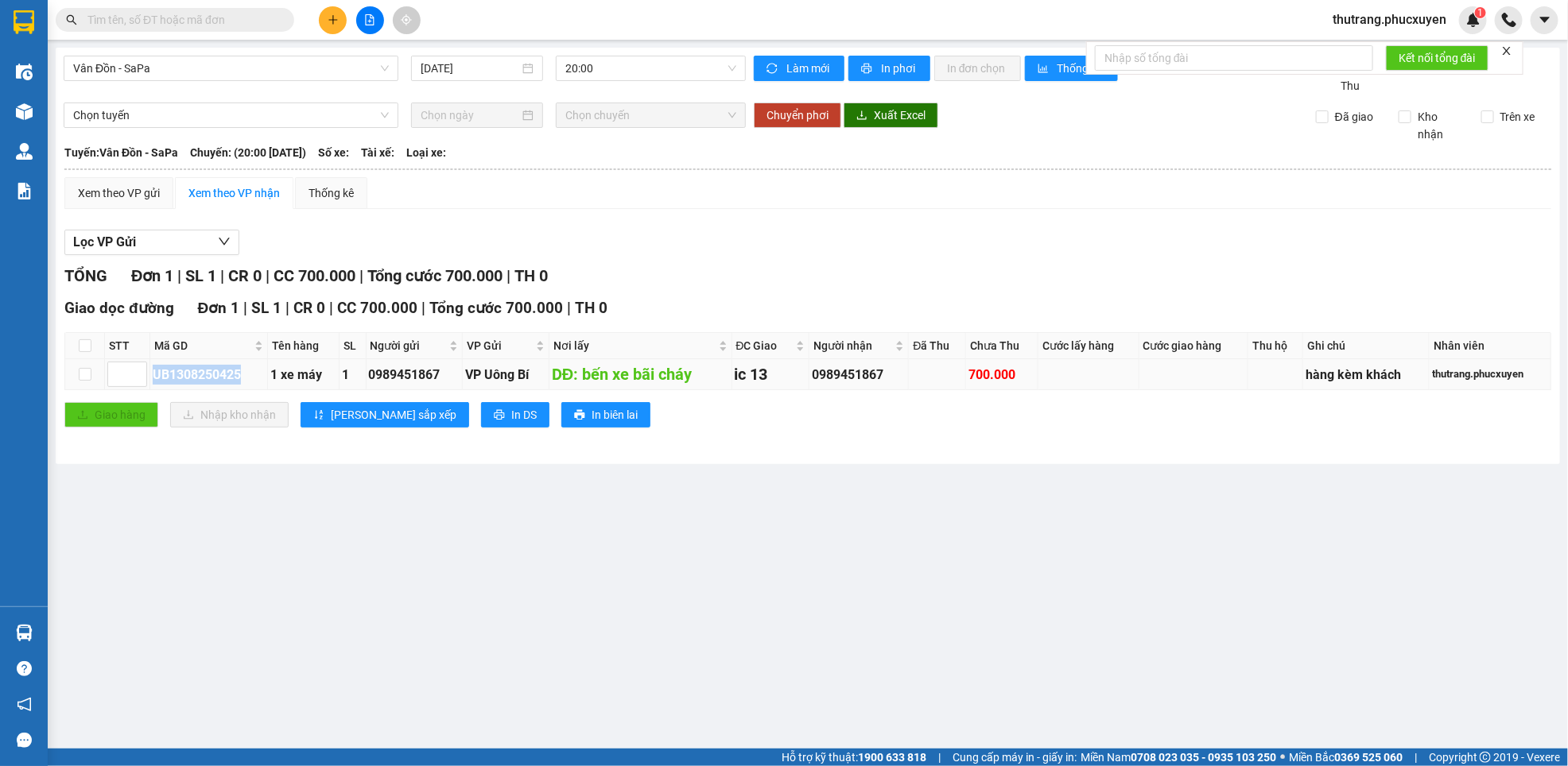
drag, startPoint x: 248, startPoint y: 375, endPoint x: 154, endPoint y: 375, distance: 94.0
click at [154, 375] on div "UB1308250425" at bounding box center [209, 375] width 112 height 20
copy div "UB1308250425"
